Goal: Navigation & Orientation: Find specific page/section

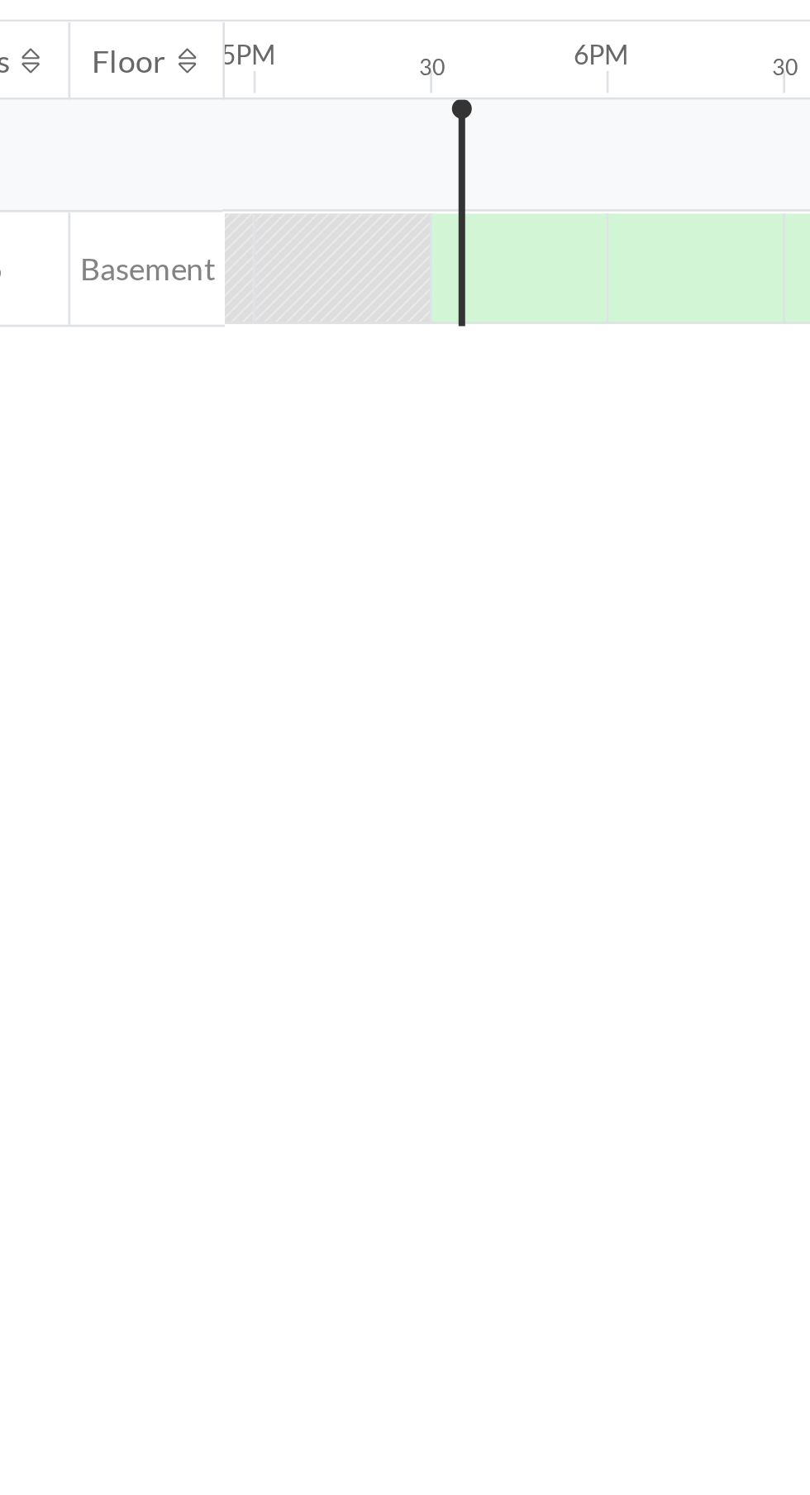
scroll to position [0, 2238]
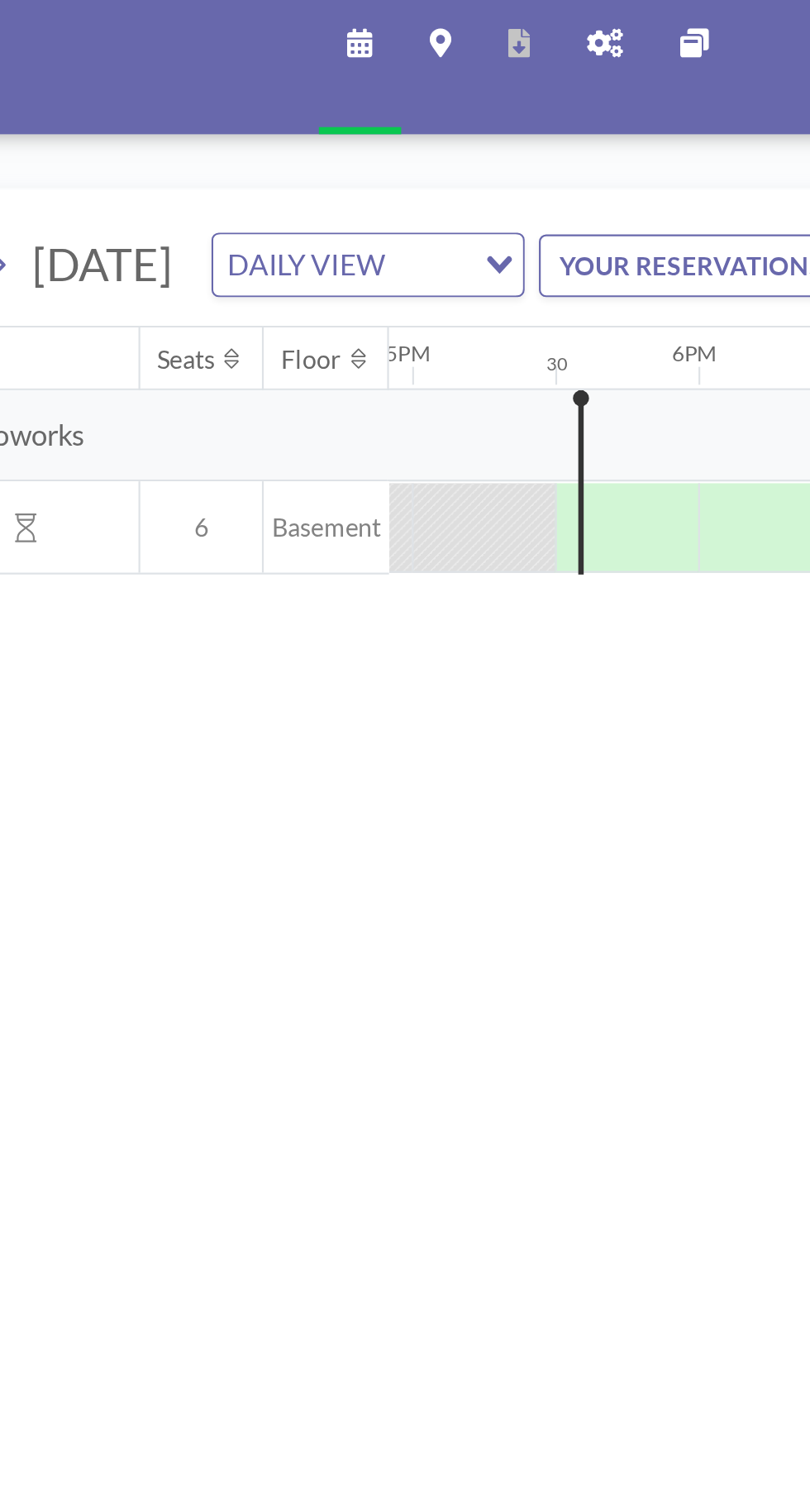
click at [383, 264] on div at bounding box center [384, 243] width 66 height 41
click at [388, 264] on div at bounding box center [384, 243] width 66 height 41
click at [367, 264] on div at bounding box center [384, 243] width 66 height 41
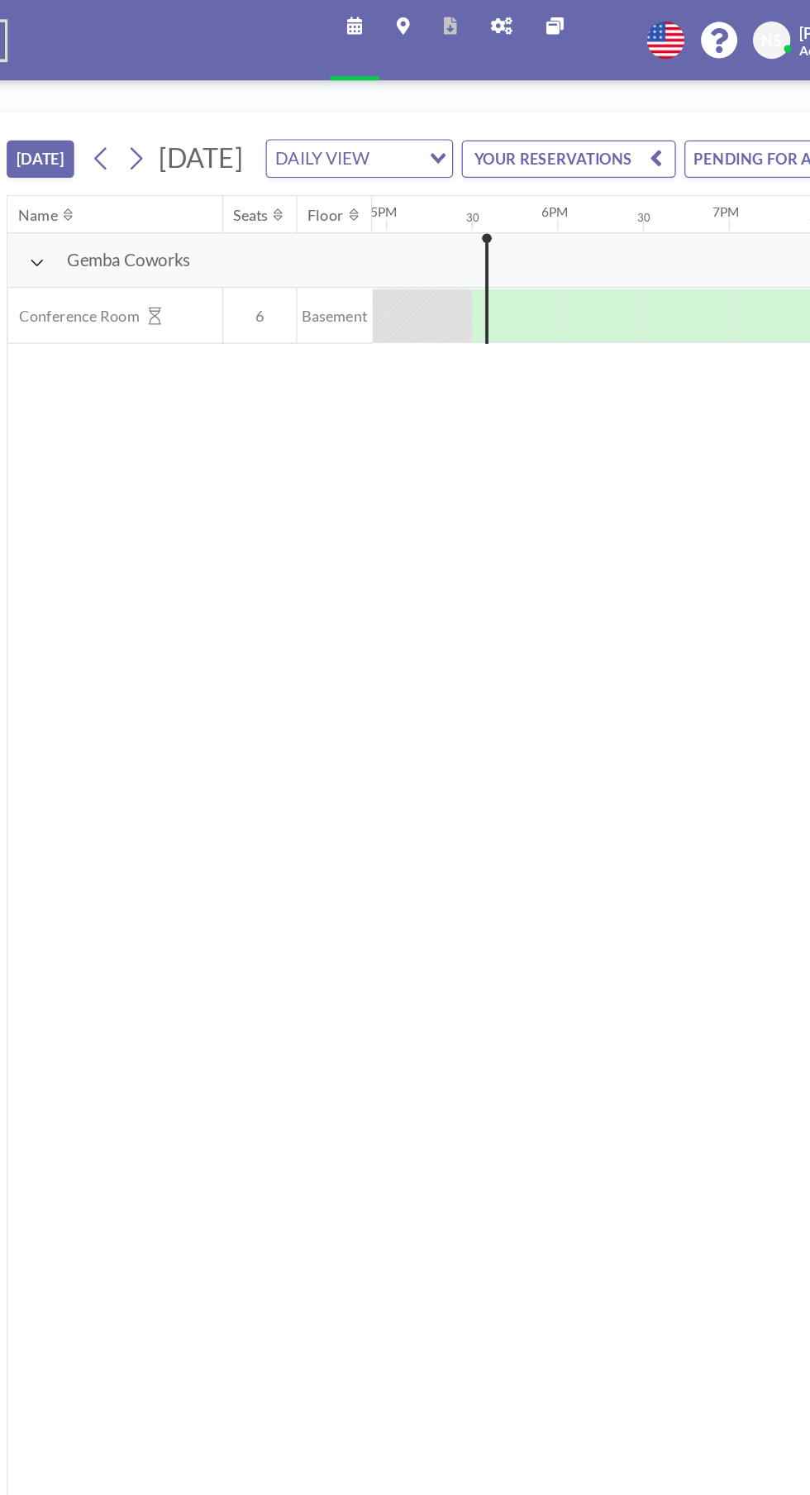
scroll to position [0, 2239]
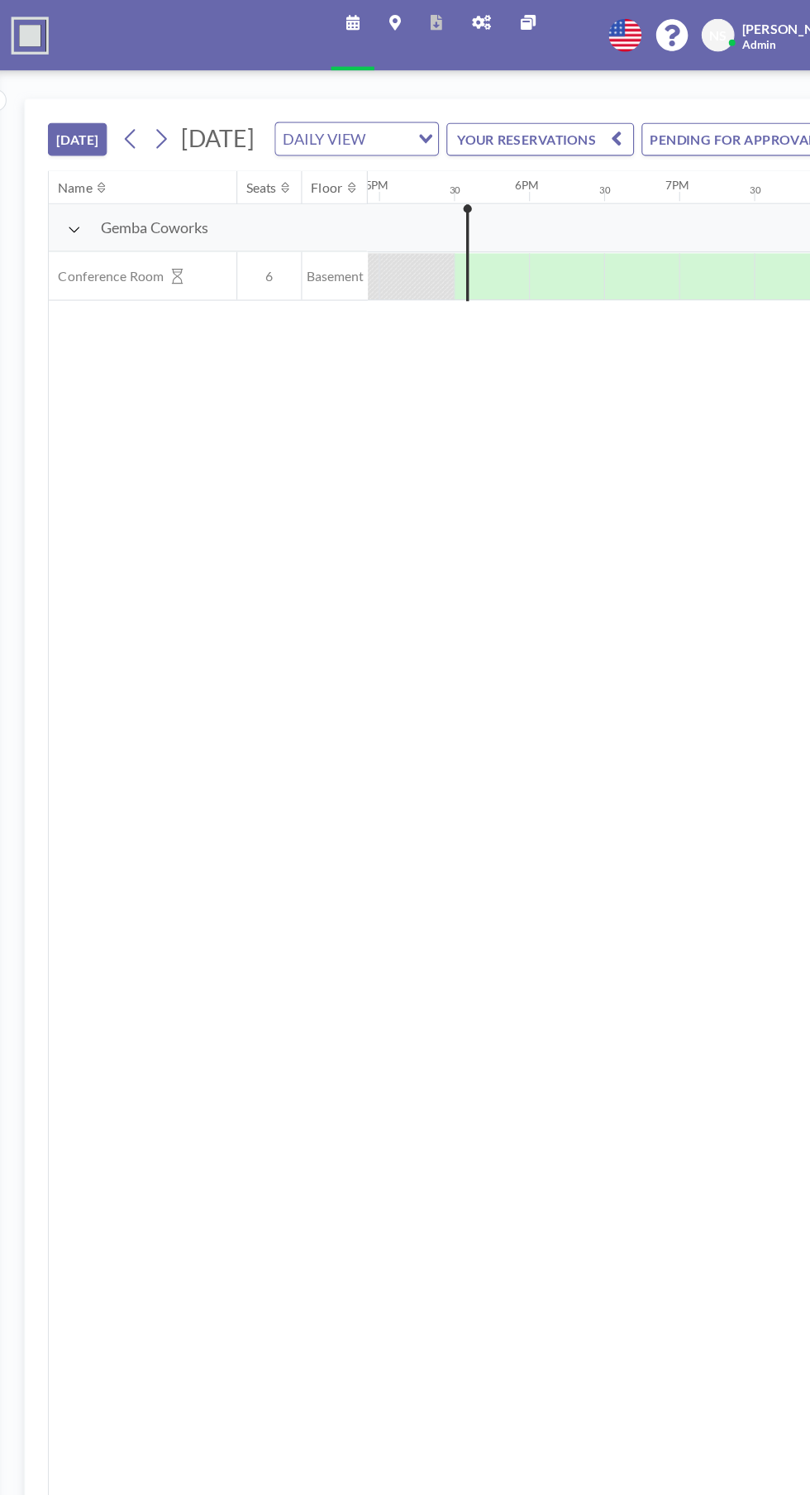
click at [380, 264] on div at bounding box center [384, 243] width 66 height 41
click at [365, 264] on div at bounding box center [384, 243] width 66 height 41
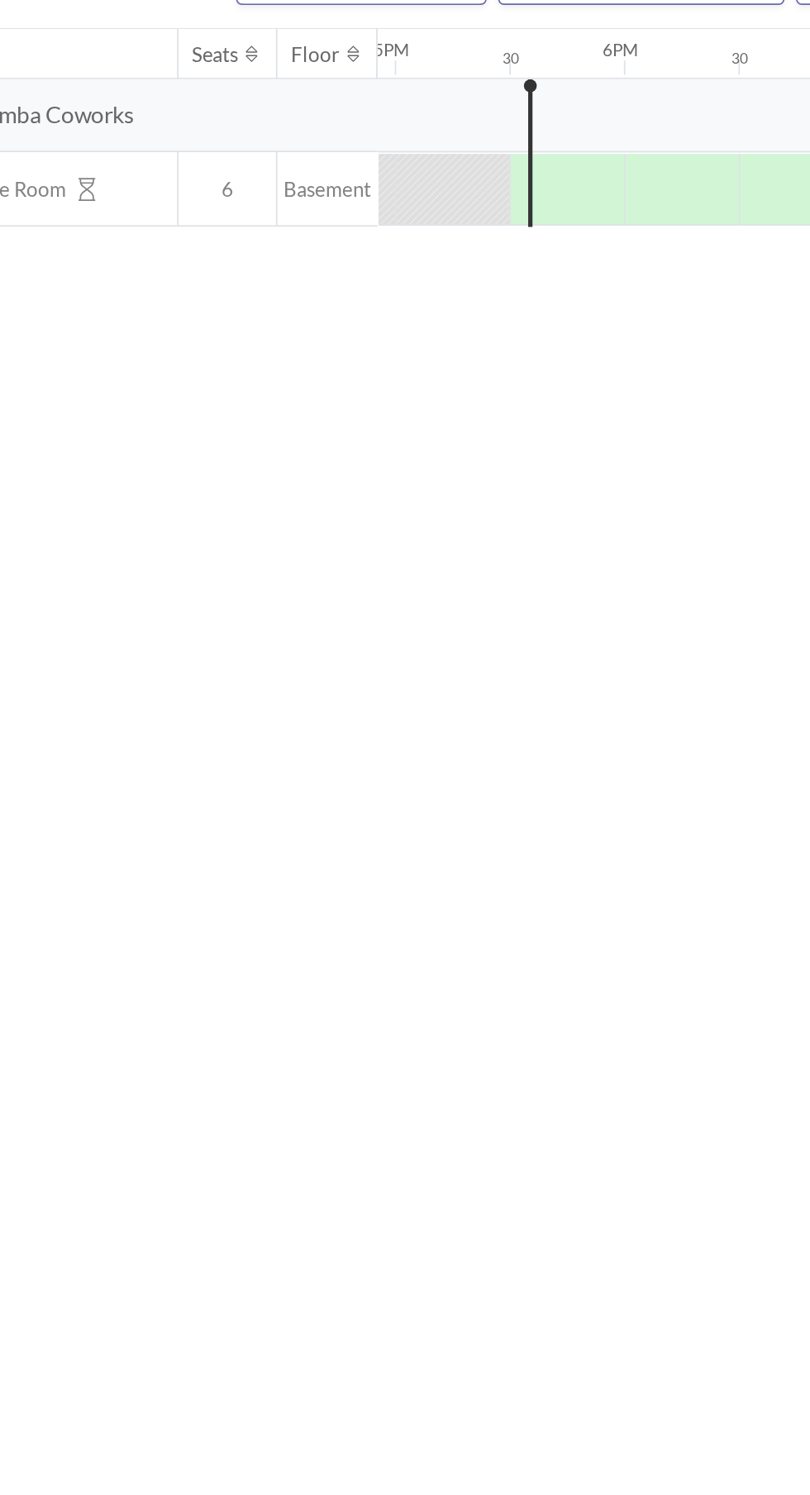
scroll to position [0, 2237]
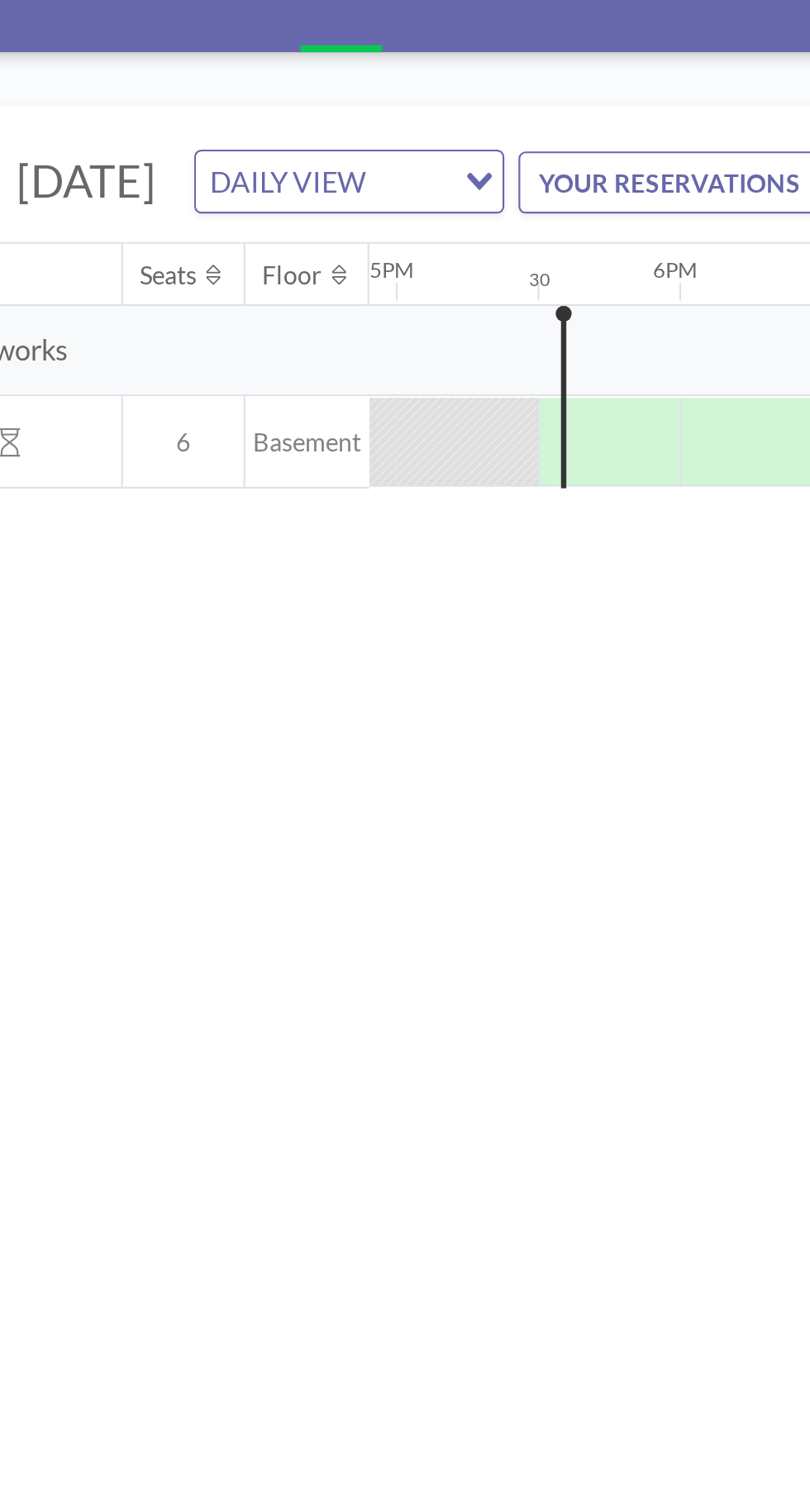
click at [378, 264] on div at bounding box center [386, 243] width 66 height 41
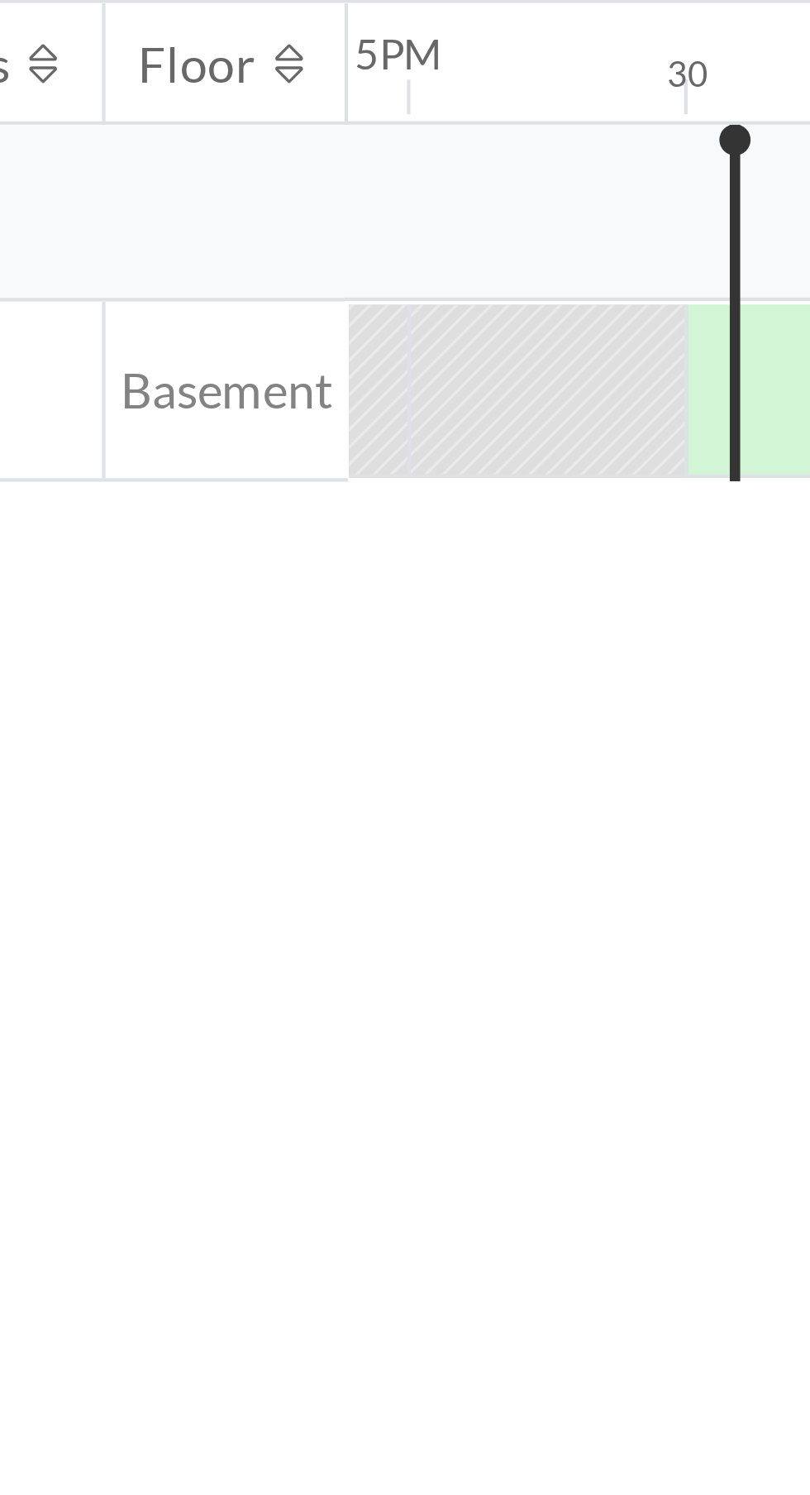
click at [379, 264] on div at bounding box center [388, 243] width 66 height 41
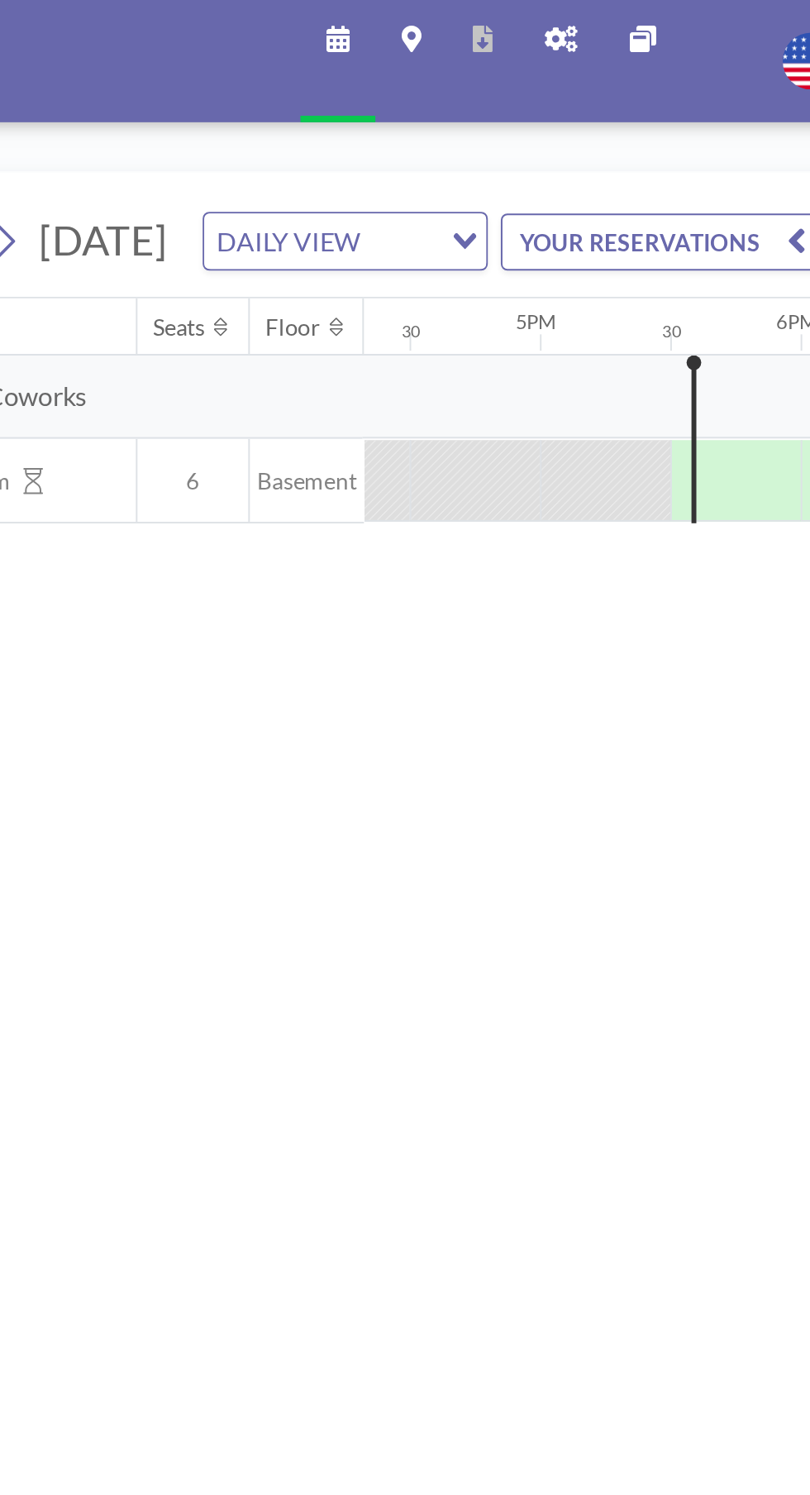
scroll to position [0, 2159]
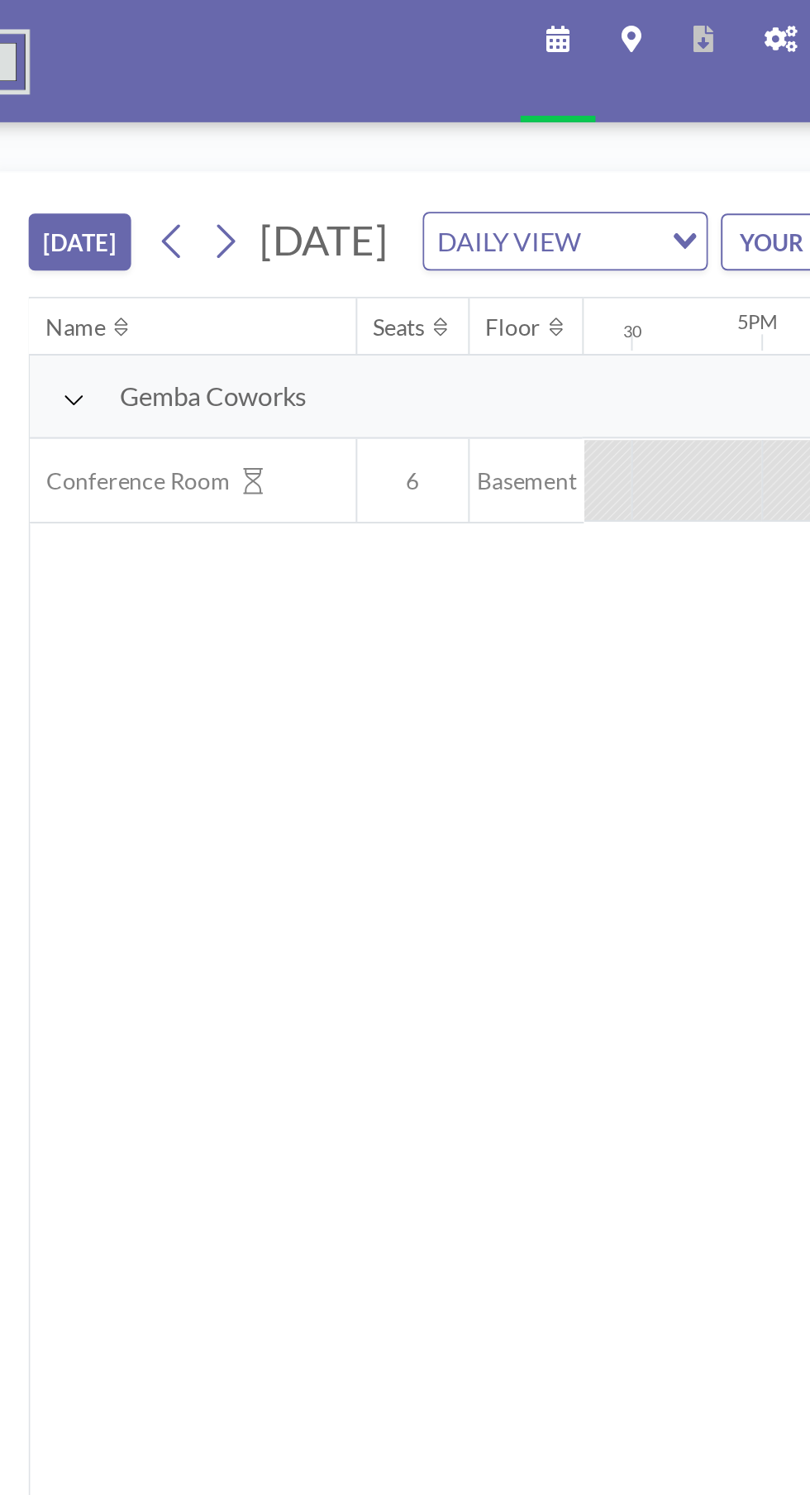
click at [160, 131] on icon at bounding box center [159, 122] width 9 height 17
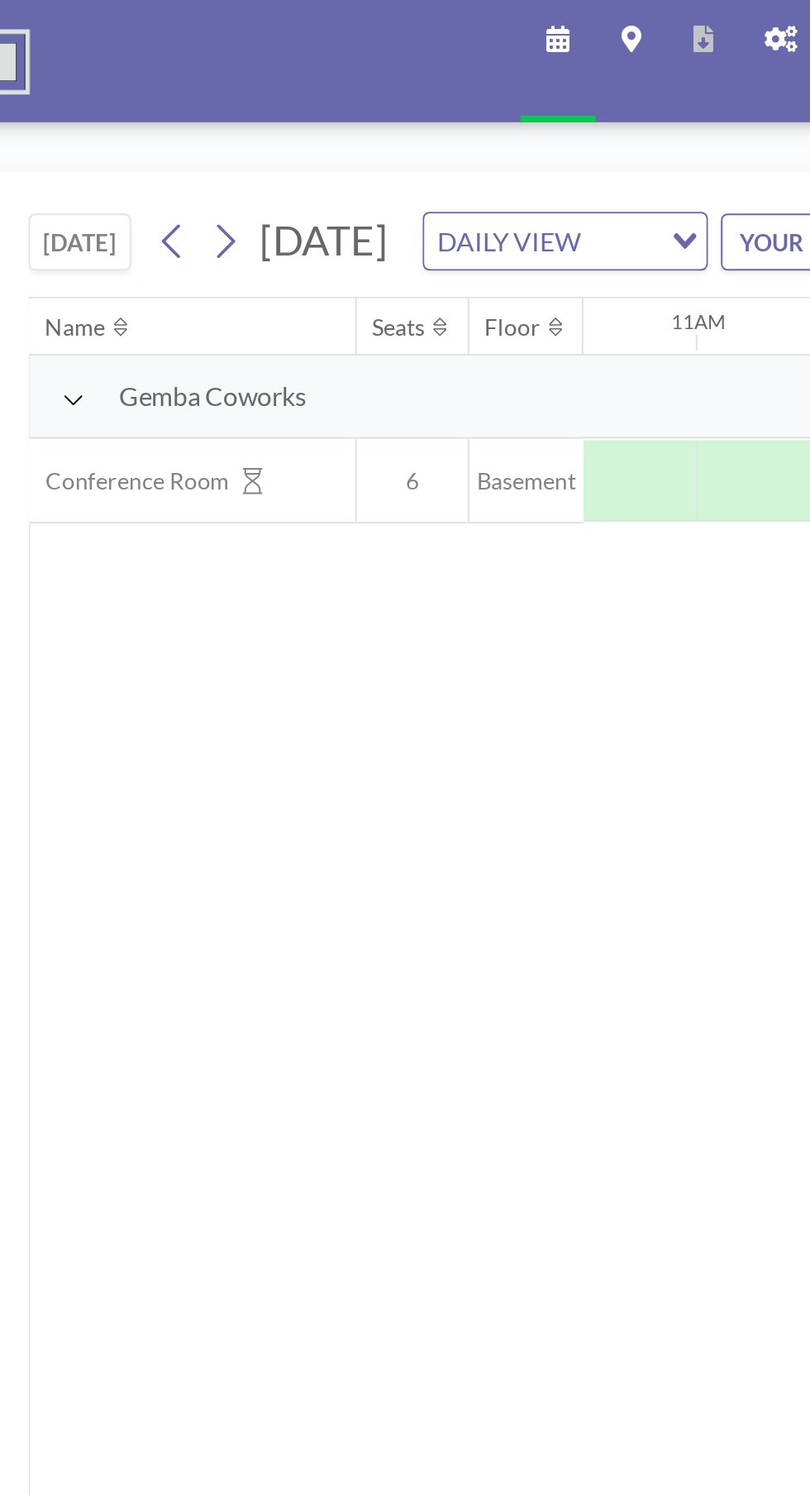
scroll to position [0, 1372]
